Goal: Task Accomplishment & Management: Use online tool/utility

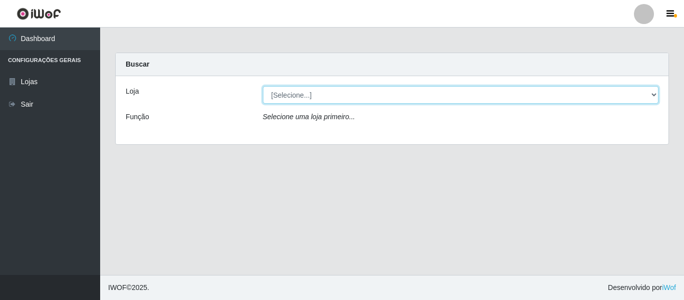
click at [319, 93] on select "[Selecione...] Iskisita Atakado - Centro de Distribuição" at bounding box center [461, 95] width 396 height 18
select select "425"
click at [263, 86] on select "[Selecione...] Iskisita Atakado - Centro de Distribuição" at bounding box center [461, 95] width 396 height 18
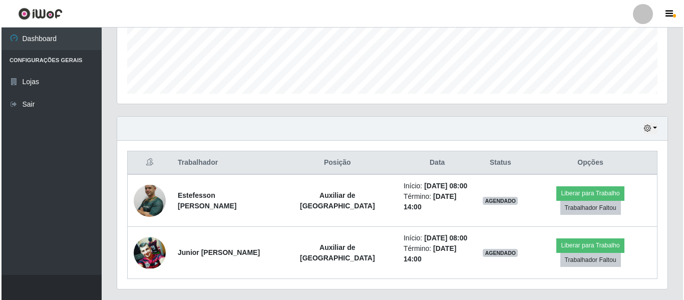
scroll to position [276, 0]
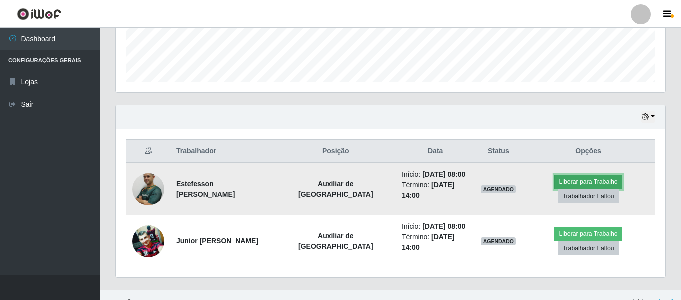
click at [555, 186] on button "Liberar para Trabalho" at bounding box center [589, 182] width 68 height 14
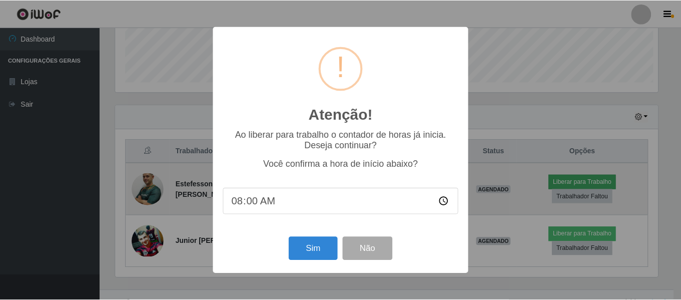
scroll to position [208, 545]
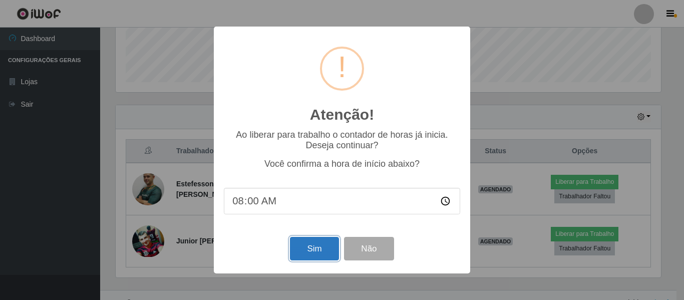
click at [321, 250] on button "Sim" at bounding box center [314, 249] width 49 height 24
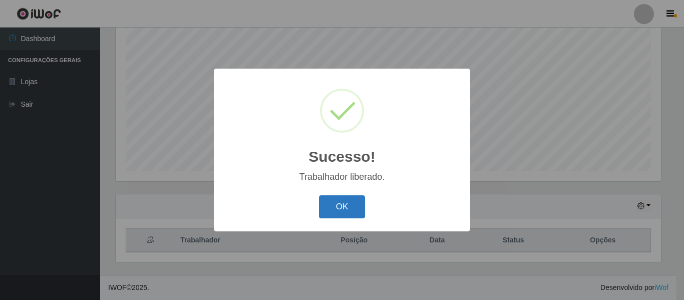
click at [355, 206] on button "OK" at bounding box center [342, 207] width 47 height 24
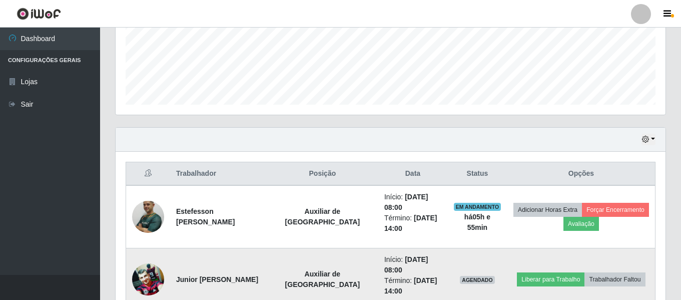
scroll to position [312, 0]
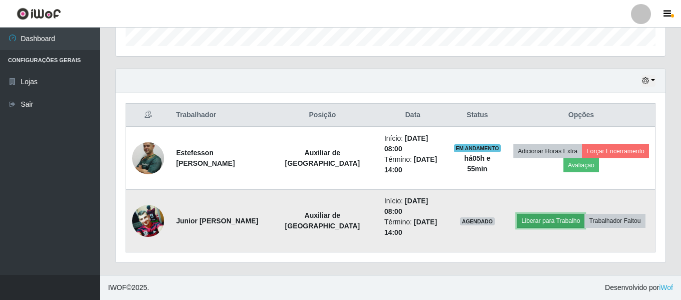
click at [553, 221] on button "Liberar para Trabalho" at bounding box center [551, 221] width 68 height 14
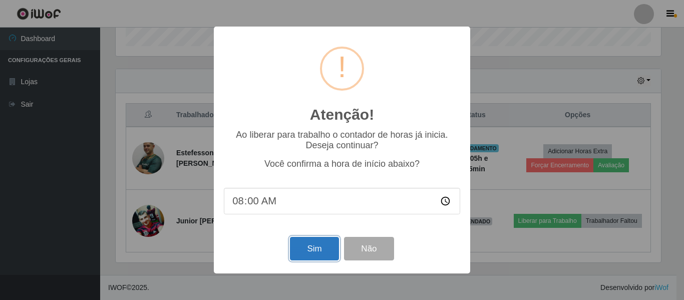
click at [325, 248] on button "Sim" at bounding box center [314, 249] width 49 height 24
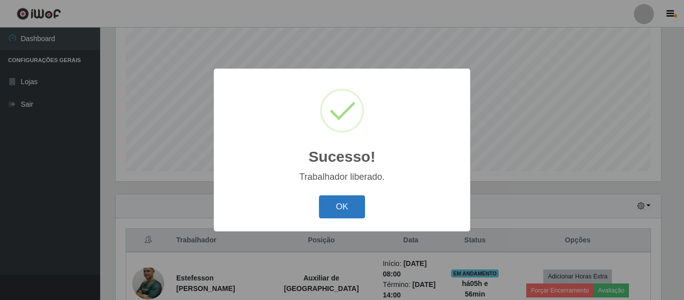
click at [356, 200] on button "OK" at bounding box center [342, 207] width 47 height 24
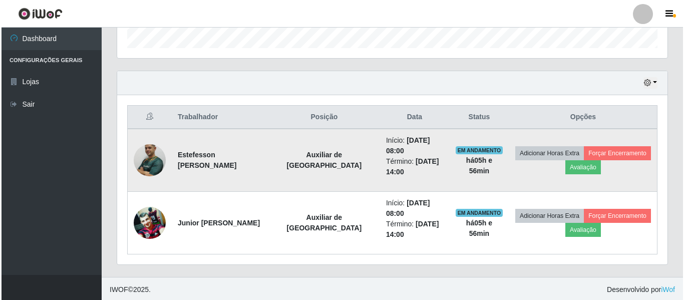
scroll to position [312, 0]
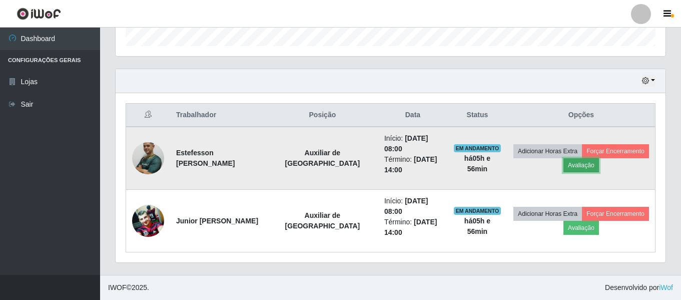
click at [571, 162] on button "Avaliação" at bounding box center [582, 165] width 36 height 14
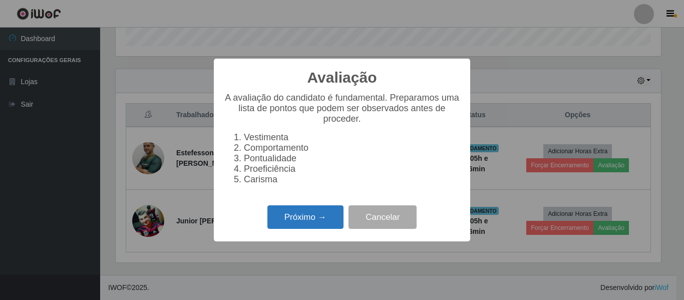
click at [302, 222] on button "Próximo →" at bounding box center [305, 217] width 76 height 24
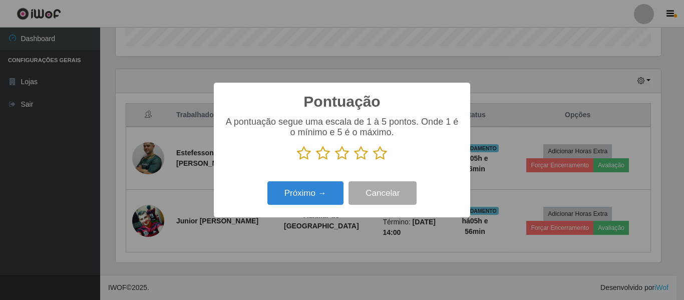
scroll to position [500424, 500086]
click at [382, 155] on icon at bounding box center [380, 153] width 14 height 15
click at [373, 161] on input "radio" at bounding box center [373, 161] width 0 height 0
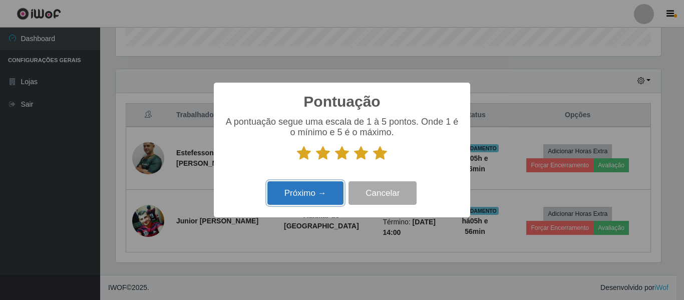
click at [329, 188] on button "Próximo →" at bounding box center [305, 193] width 76 height 24
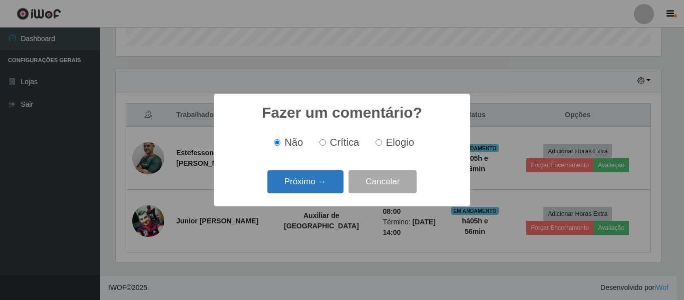
click at [312, 180] on button "Próximo →" at bounding box center [305, 182] width 76 height 24
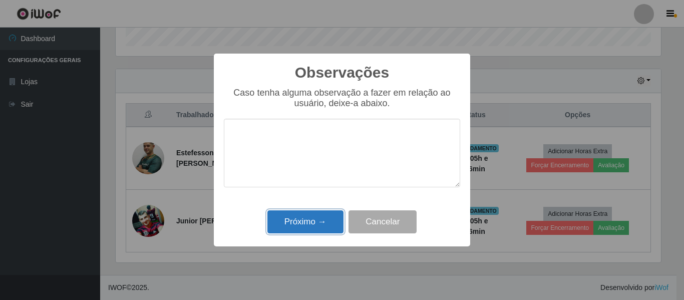
click at [318, 214] on button "Próximo →" at bounding box center [305, 222] width 76 height 24
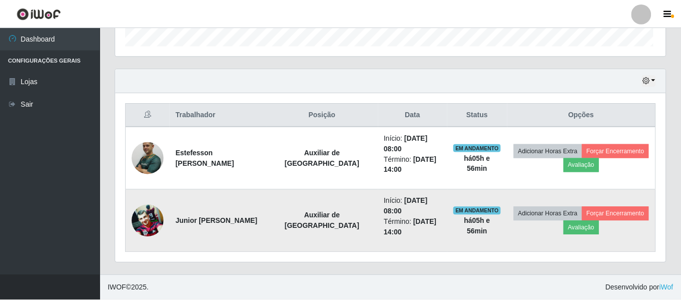
scroll to position [208, 550]
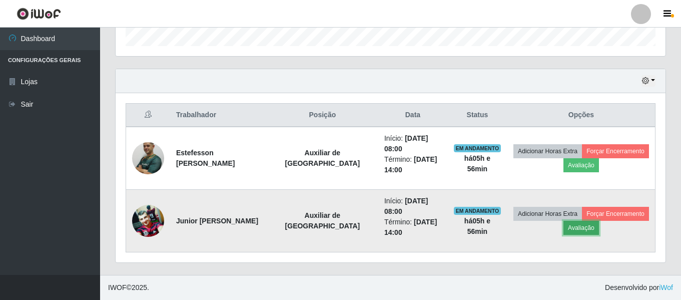
click at [584, 229] on button "Avaliação" at bounding box center [582, 228] width 36 height 14
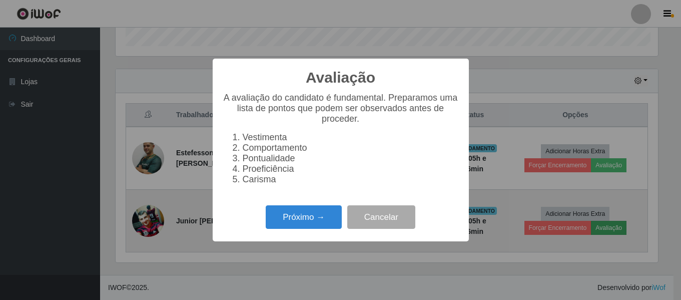
scroll to position [0, 0]
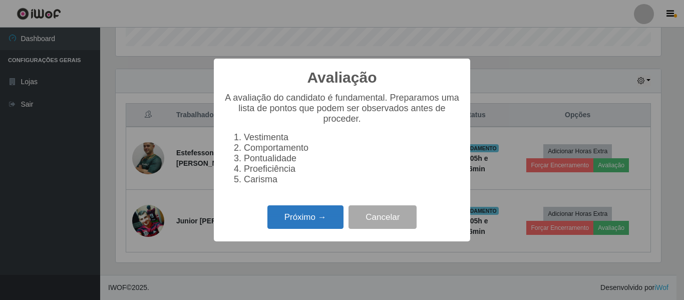
click at [312, 222] on button "Próximo →" at bounding box center [305, 217] width 76 height 24
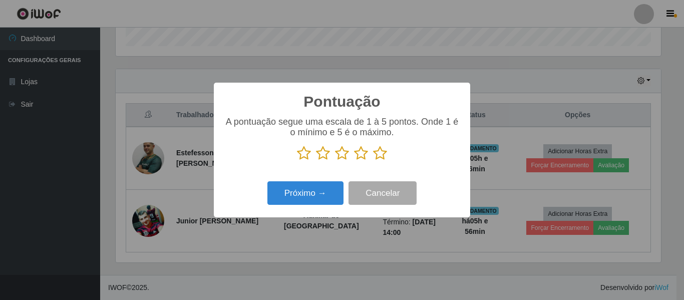
click at [379, 153] on icon at bounding box center [380, 153] width 14 height 15
click at [373, 161] on input "radio" at bounding box center [373, 161] width 0 height 0
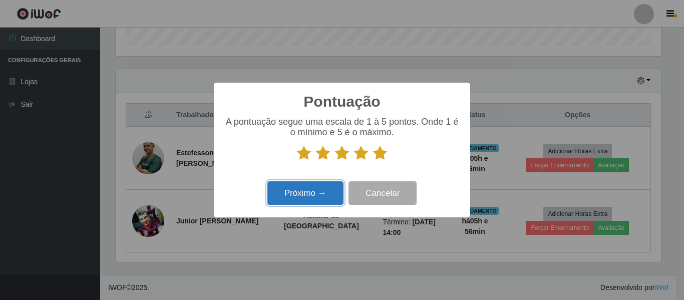
click at [314, 197] on button "Próximo →" at bounding box center [305, 193] width 76 height 24
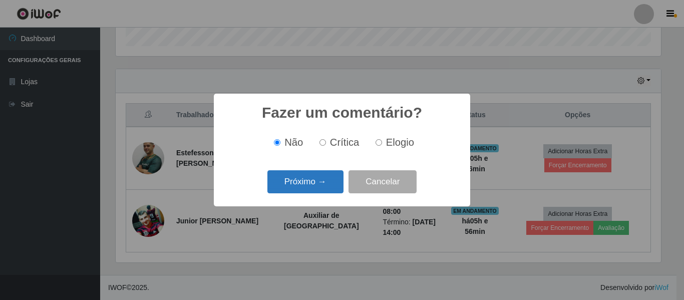
click at [312, 187] on button "Próximo →" at bounding box center [305, 182] width 76 height 24
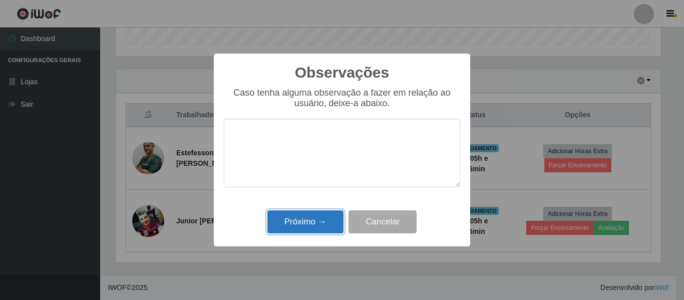
click at [315, 218] on button "Próximo →" at bounding box center [305, 222] width 76 height 24
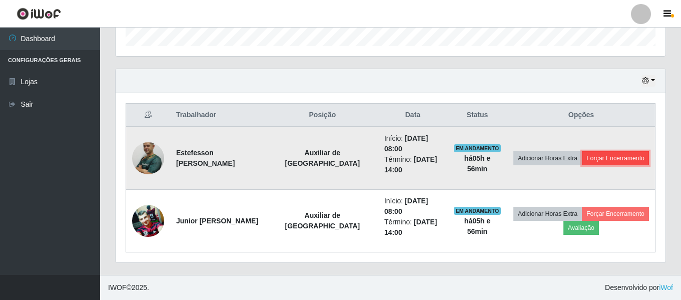
click at [603, 161] on button "Forçar Encerramento" at bounding box center [615, 158] width 67 height 14
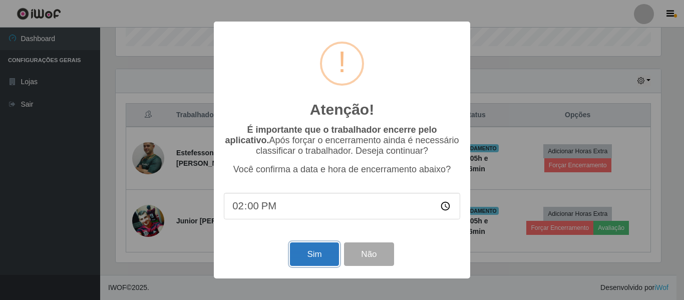
click at [320, 251] on button "Sim" at bounding box center [314, 254] width 49 height 24
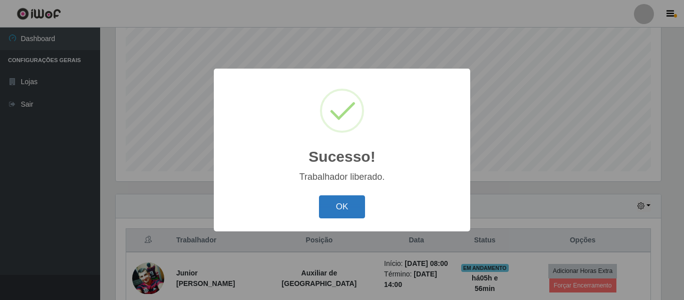
click at [342, 202] on button "OK" at bounding box center [342, 207] width 47 height 24
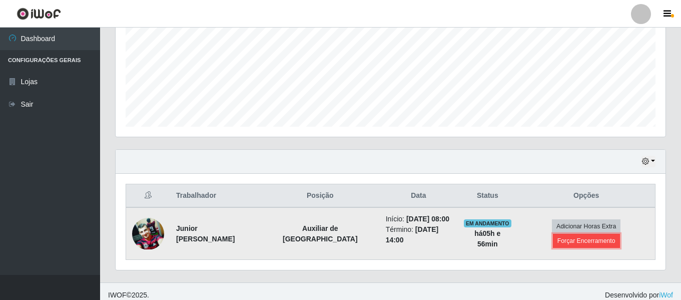
click at [616, 234] on button "Forçar Encerramento" at bounding box center [586, 241] width 67 height 14
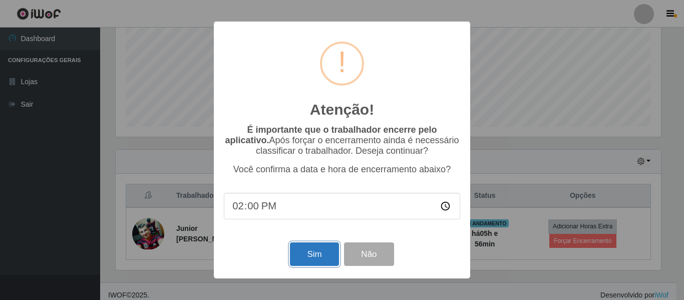
click at [311, 251] on button "Sim" at bounding box center [314, 254] width 49 height 24
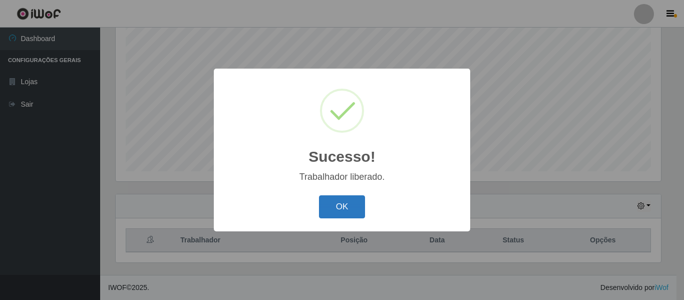
click at [339, 209] on button "OK" at bounding box center [342, 207] width 47 height 24
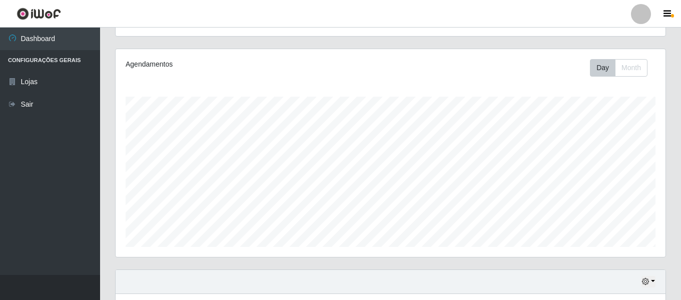
scroll to position [187, 0]
